Goal: Information Seeking & Learning: Learn about a topic

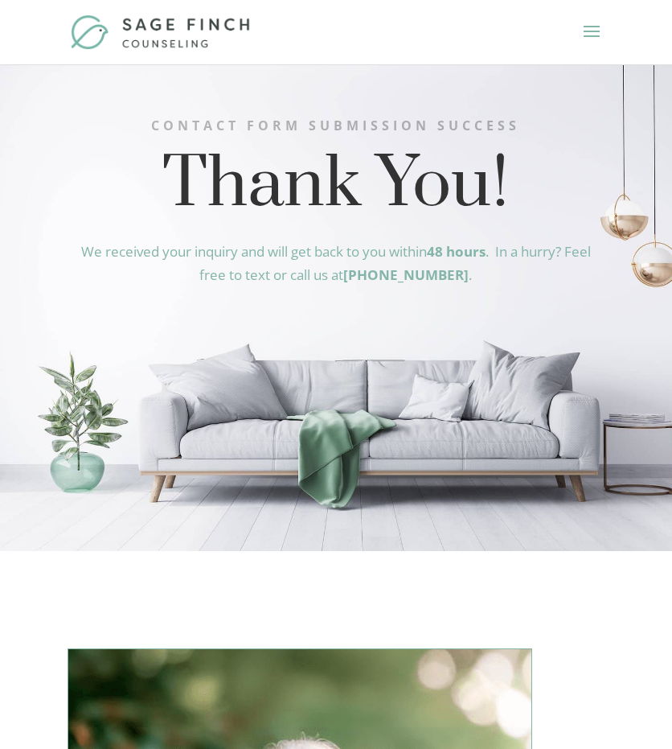
click at [590, 30] on span at bounding box center [592, 41] width 26 height 45
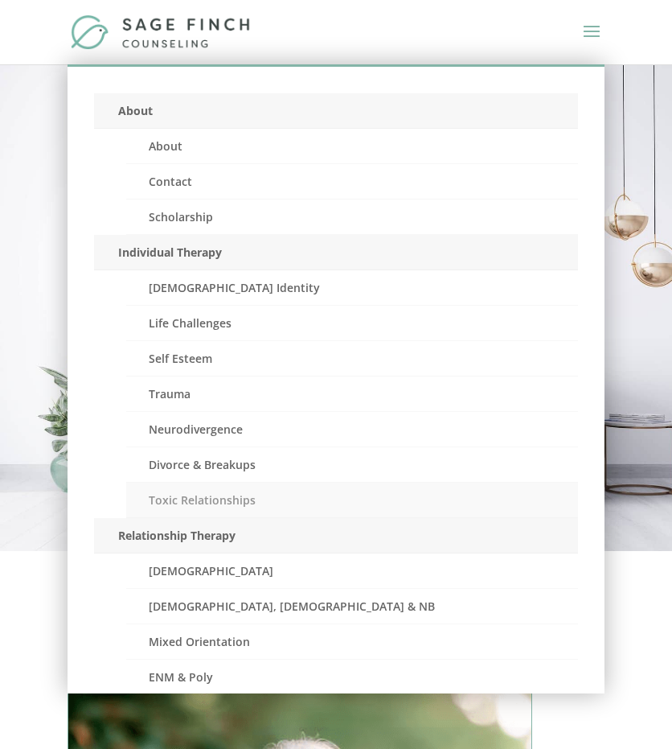
click at [175, 499] on link "Toxic Relationships" at bounding box center [352, 500] width 452 height 35
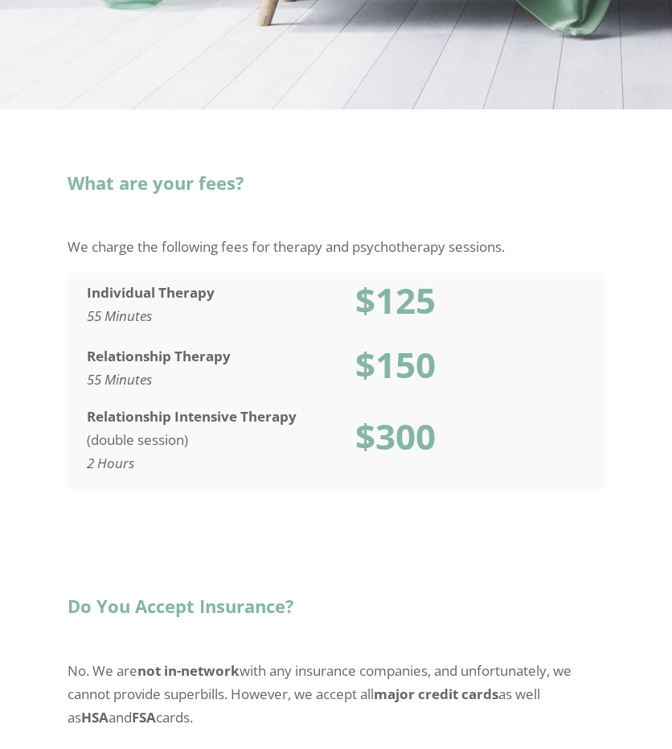
scroll to position [793, 0]
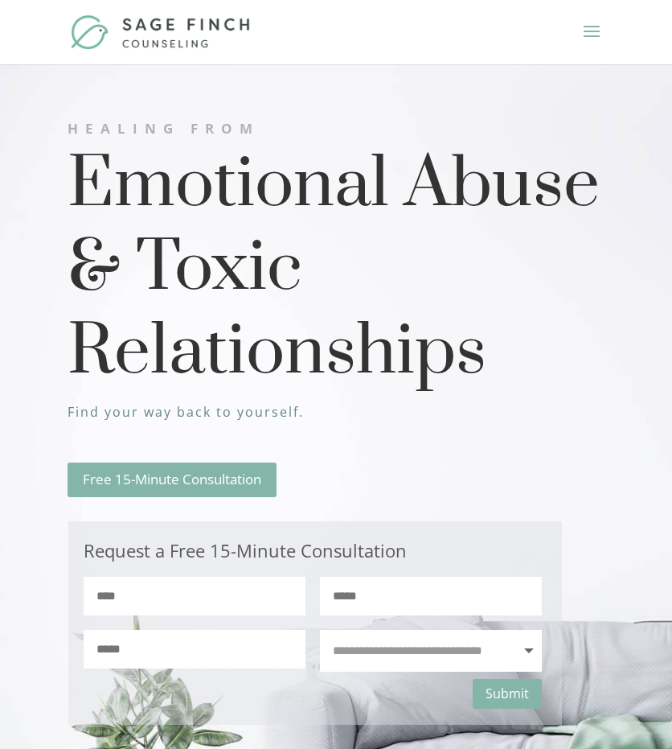
click at [577, 33] on div at bounding box center [337, 32] width 538 height 64
click at [591, 30] on span at bounding box center [592, 41] width 26 height 45
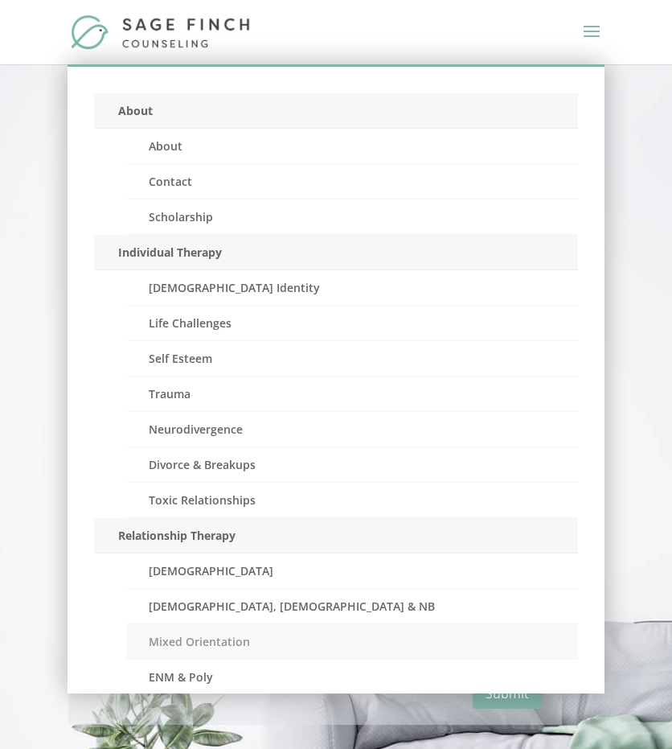
click at [208, 643] on link "Mixed Orientation" at bounding box center [352, 641] width 452 height 35
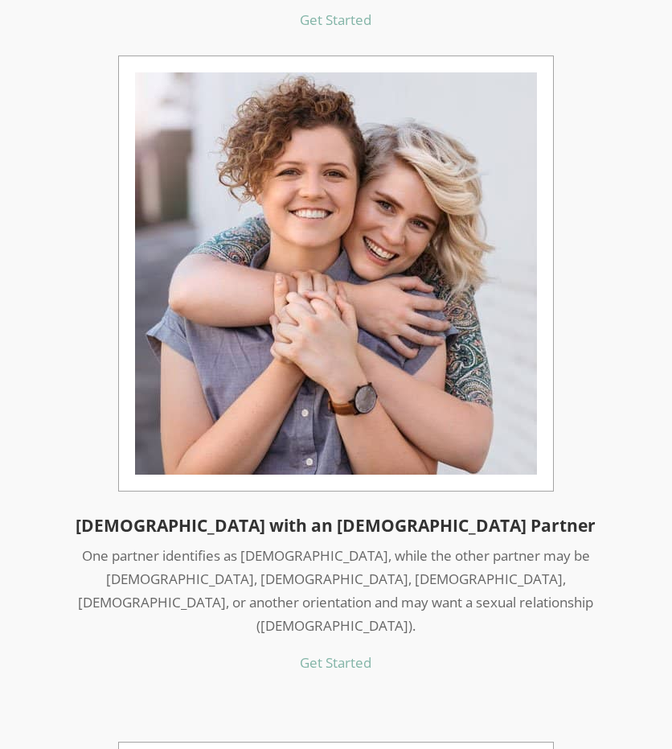
scroll to position [2669, 0]
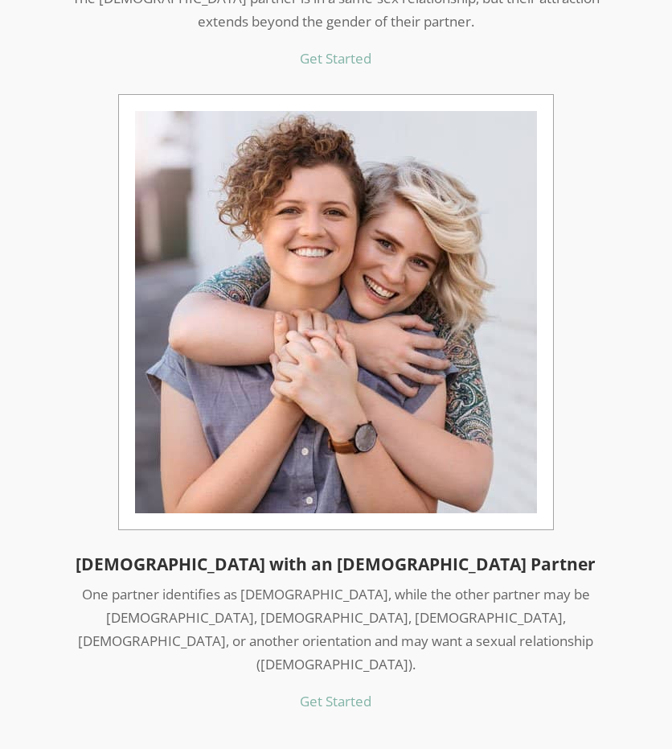
drag, startPoint x: 677, startPoint y: 33, endPoint x: 674, endPoint y: 144, distance: 111.0
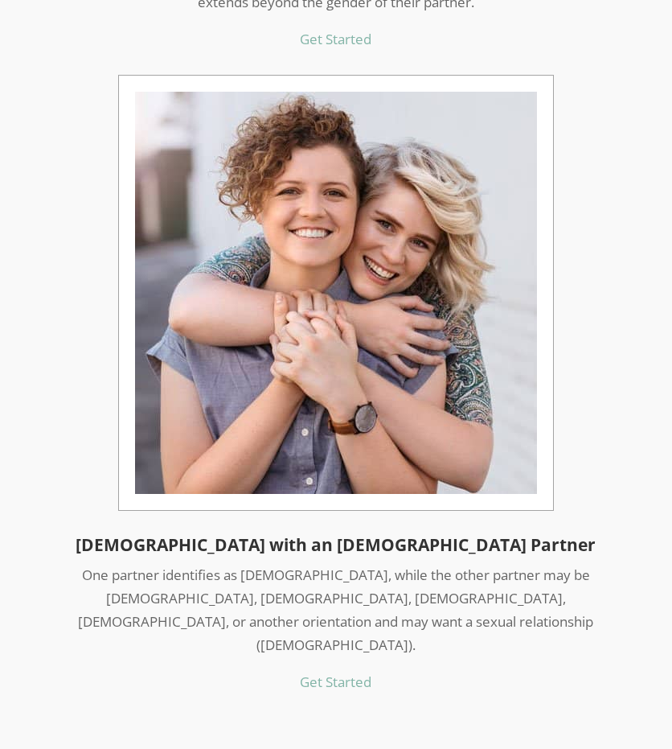
scroll to position [2662, 0]
